Goal: Task Accomplishment & Management: Use online tool/utility

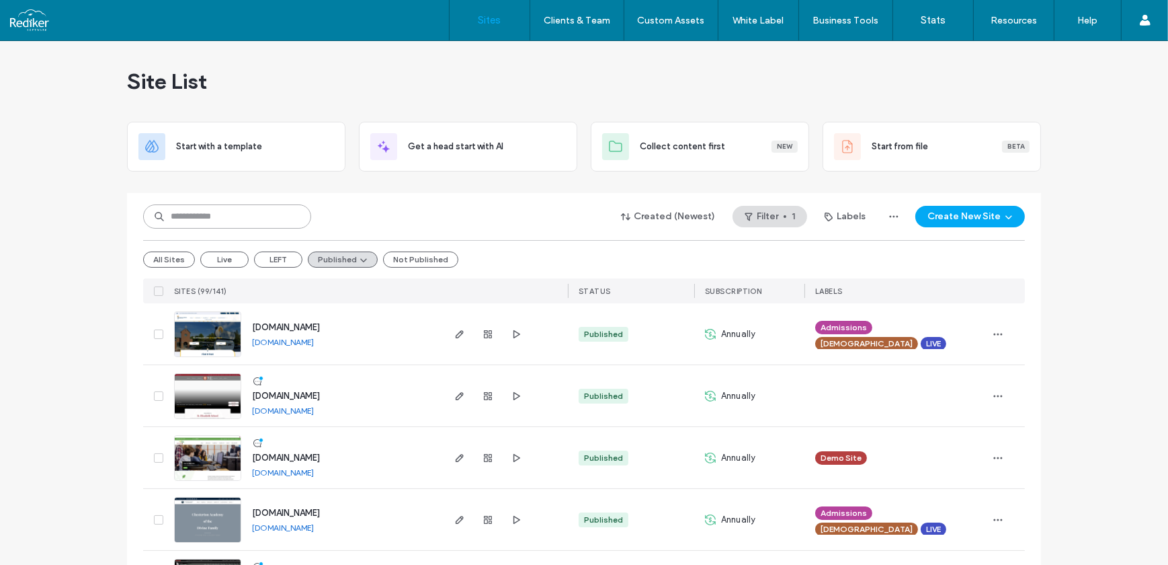
click at [214, 220] on input at bounding box center [227, 216] width 168 height 24
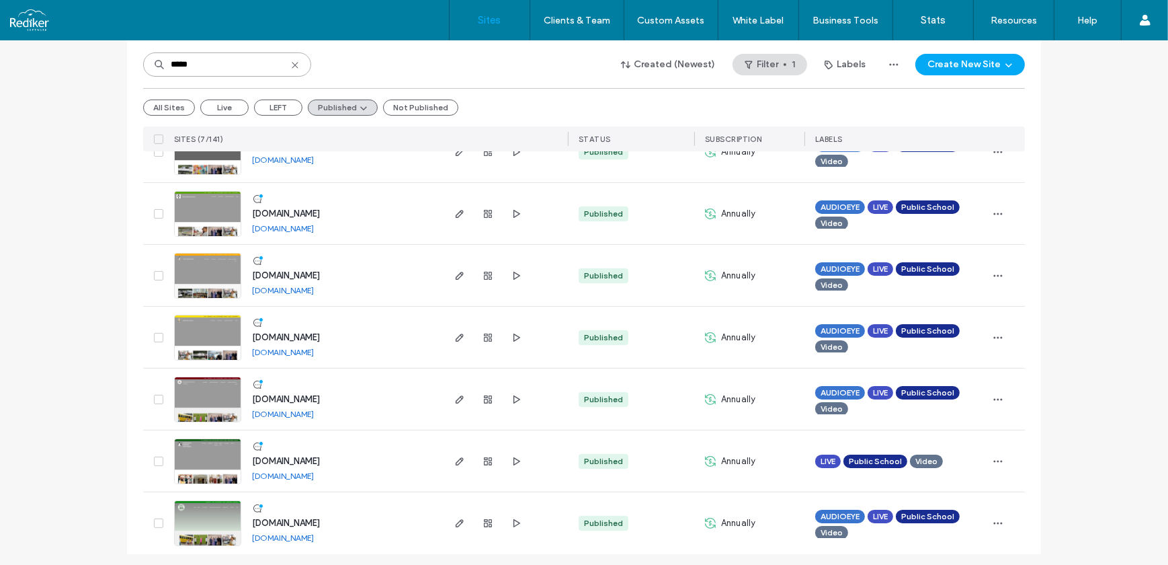
scroll to position [187, 0]
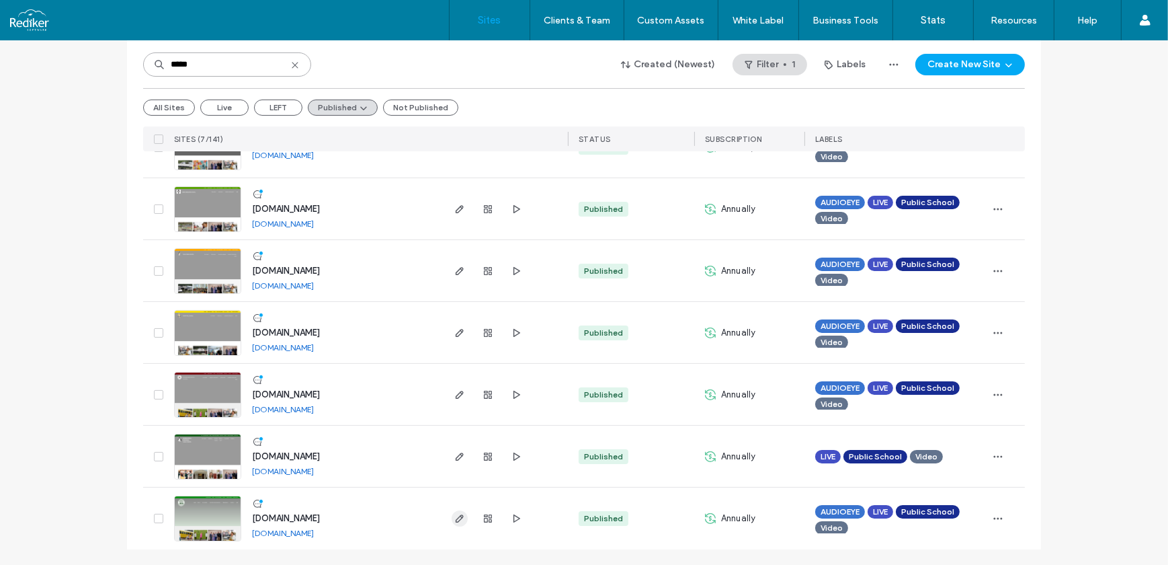
type input "*****"
click at [454, 521] on icon "button" at bounding box center [459, 518] width 11 height 11
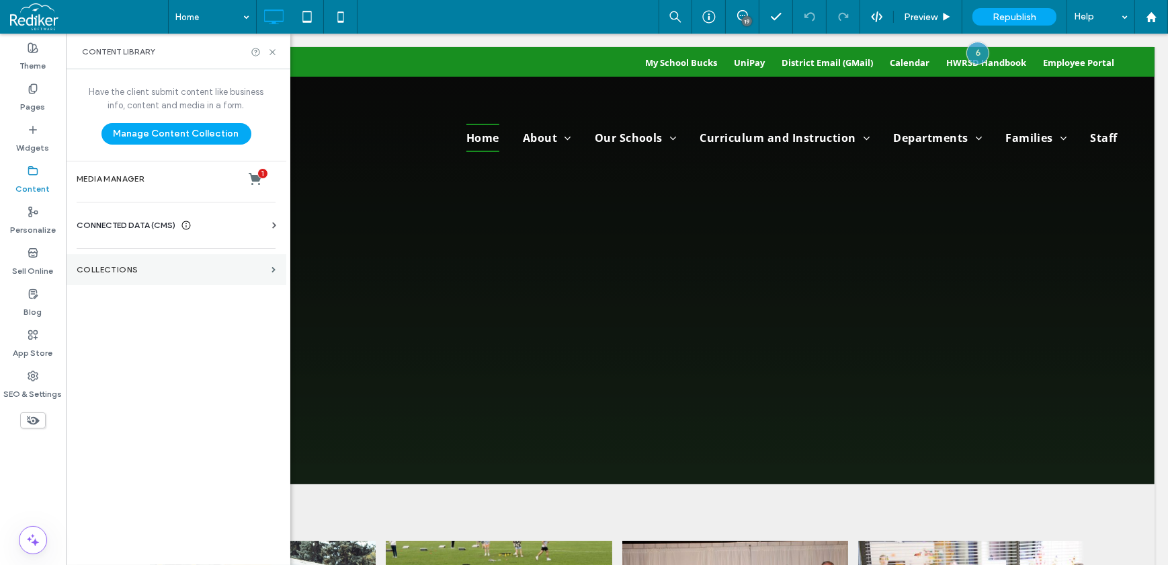
click at [112, 259] on section "Collections" at bounding box center [176, 269] width 221 height 31
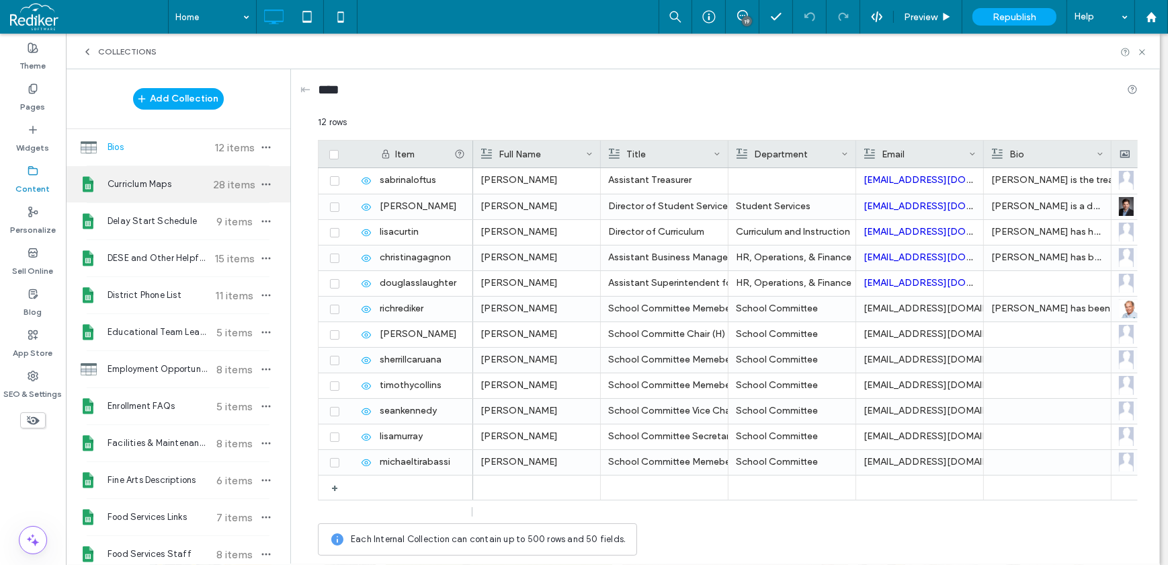
click at [143, 175] on div "Curriclum Maps 28 items" at bounding box center [178, 184] width 225 height 36
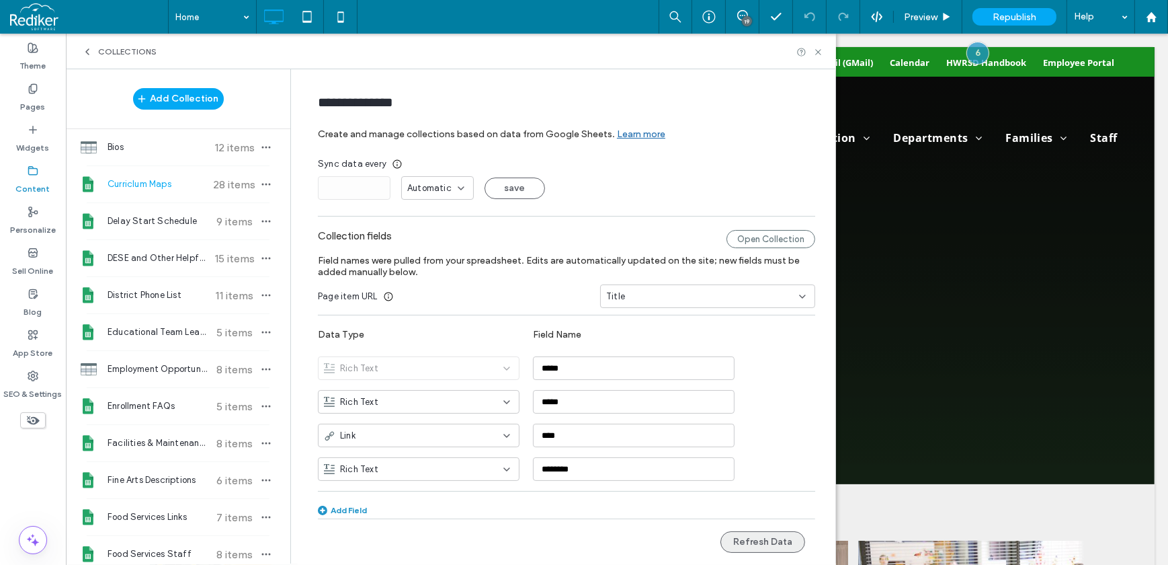
click at [751, 542] on button "Refresh Data" at bounding box center [763, 542] width 85 height 22
drag, startPoint x: 818, startPoint y: 49, endPoint x: 755, endPoint y: 61, distance: 64.3
click at [818, 49] on icon at bounding box center [818, 52] width 10 height 10
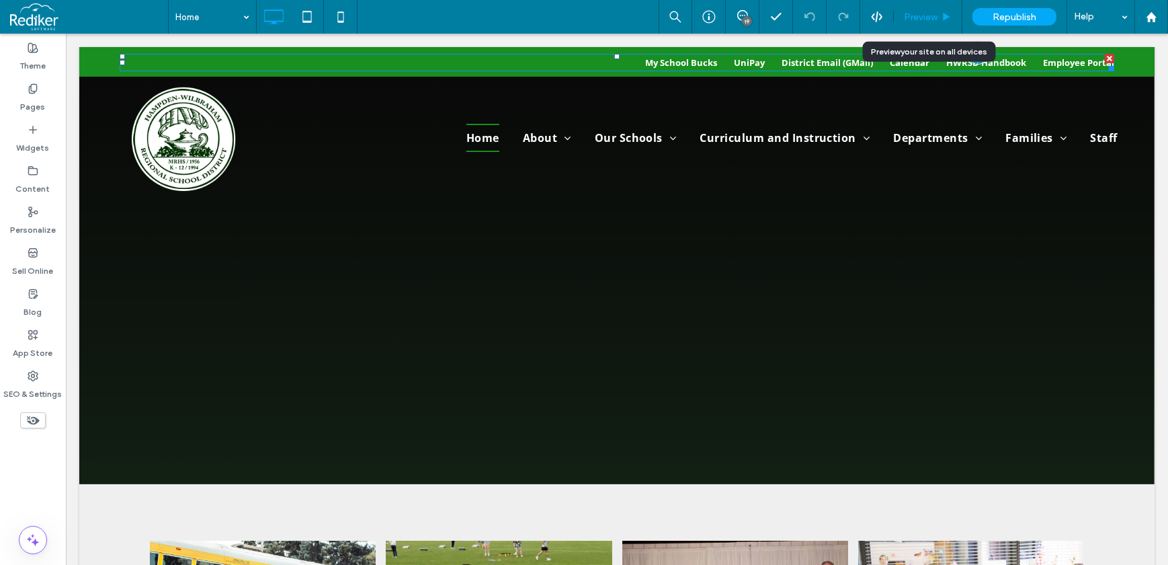
click at [942, 15] on icon at bounding box center [947, 17] width 10 height 10
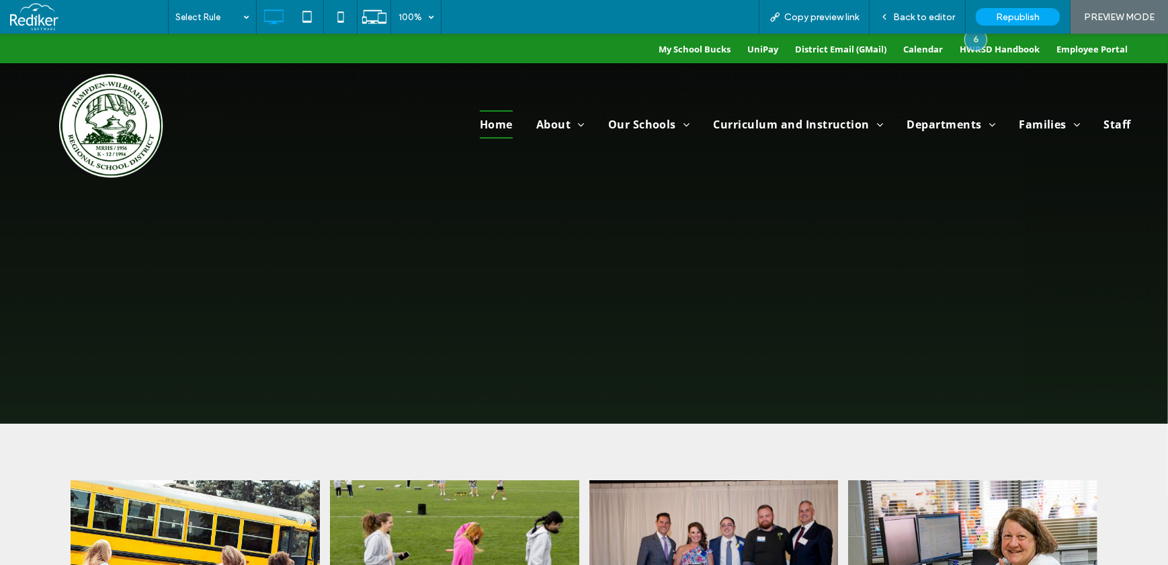
scroll to position [61, 0]
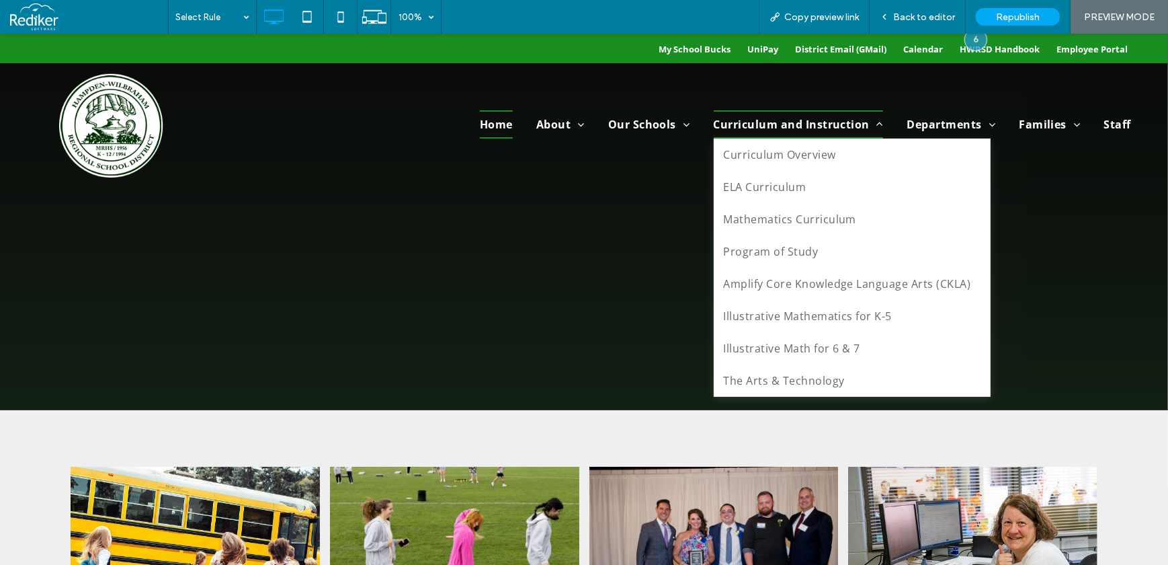
click at [811, 123] on span "Curriculum and Instruction" at bounding box center [799, 124] width 170 height 28
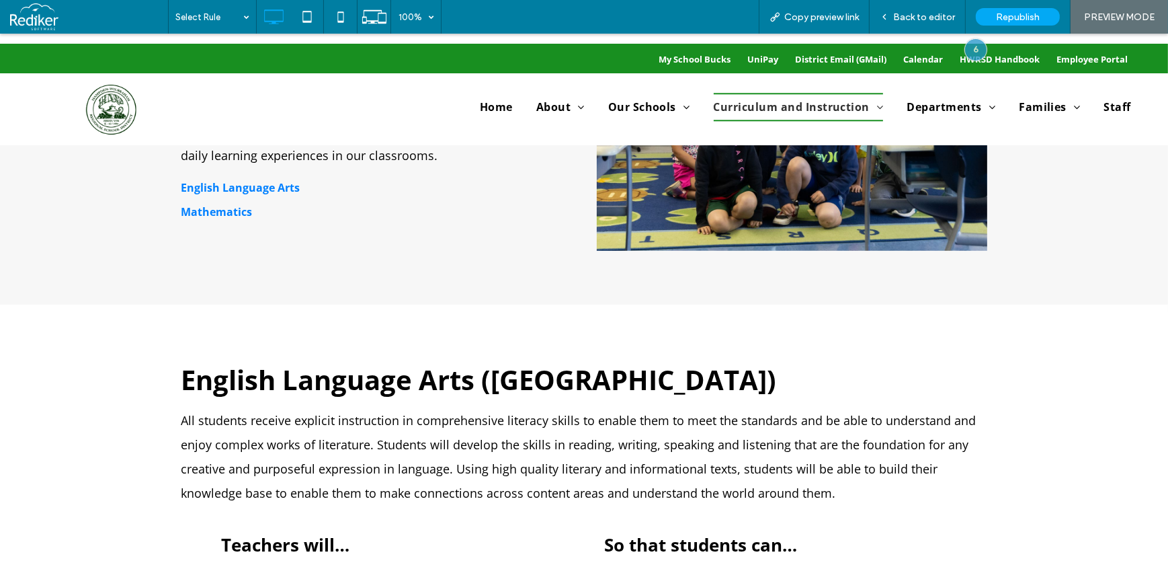
scroll to position [1100, 0]
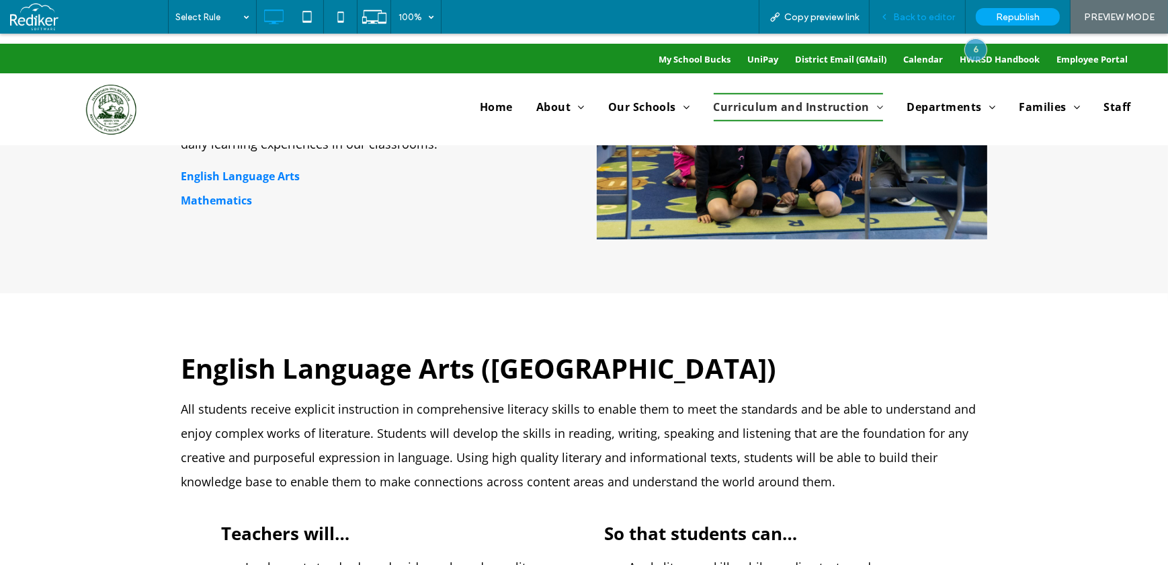
click at [908, 22] on div "Back to editor" at bounding box center [918, 17] width 96 height 34
